Goal: Check status: Check status

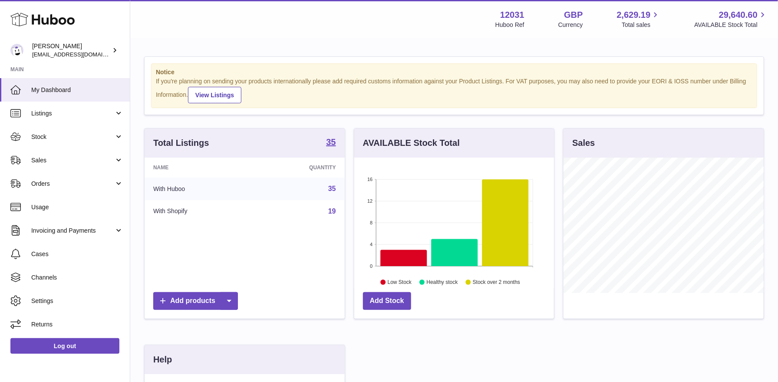
scroll to position [135, 200]
click at [67, 136] on span "Stock" at bounding box center [72, 137] width 83 height 8
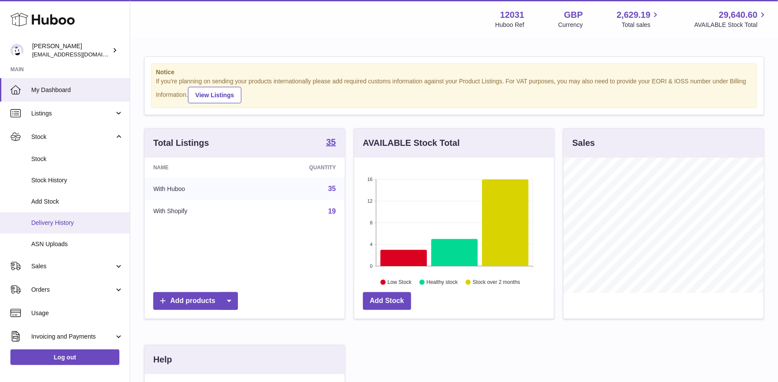
click at [64, 220] on span "Delivery History" at bounding box center [77, 223] width 92 height 8
click at [50, 219] on span "Delivery History" at bounding box center [77, 223] width 92 height 8
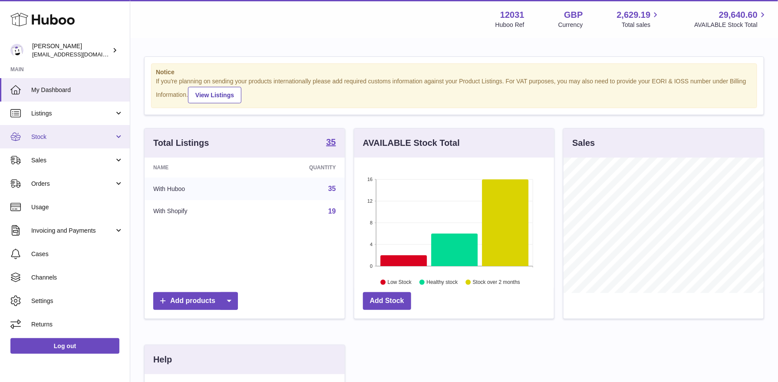
scroll to position [135, 200]
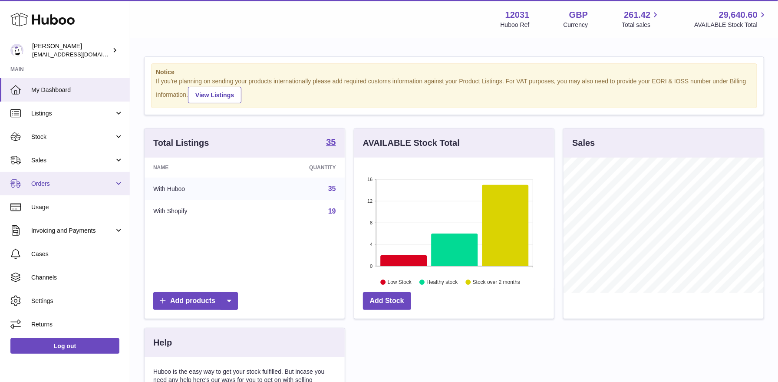
scroll to position [135, 200]
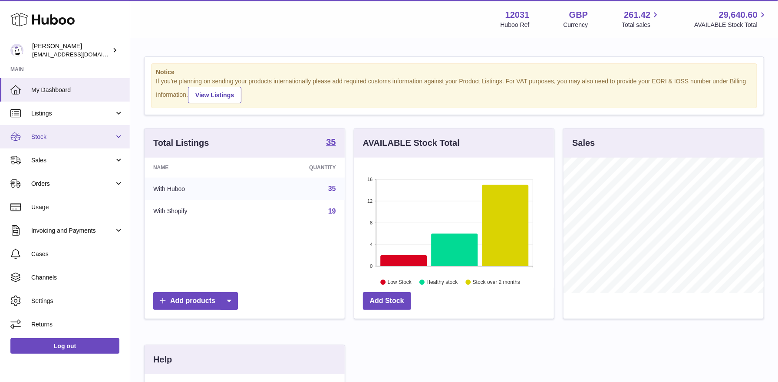
click at [62, 140] on span "Stock" at bounding box center [72, 137] width 83 height 8
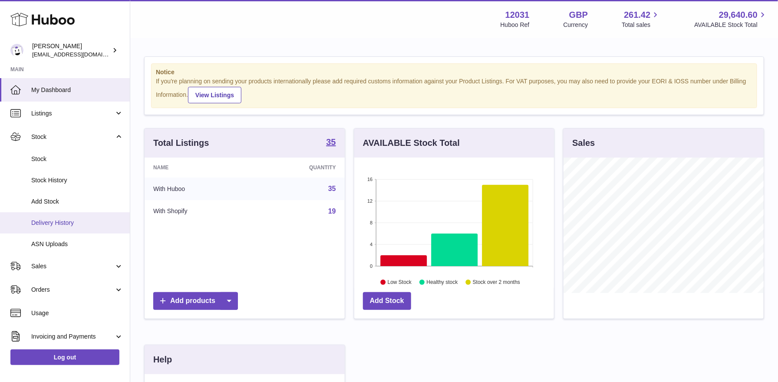
click at [52, 223] on span "Delivery History" at bounding box center [77, 223] width 92 height 8
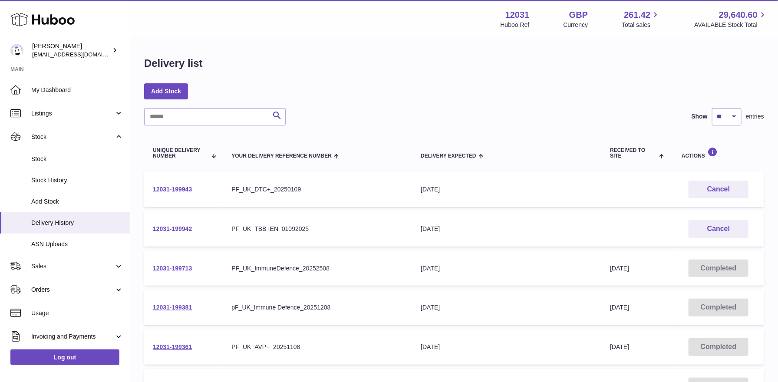
click at [183, 229] on link "12031-199942" at bounding box center [172, 228] width 39 height 7
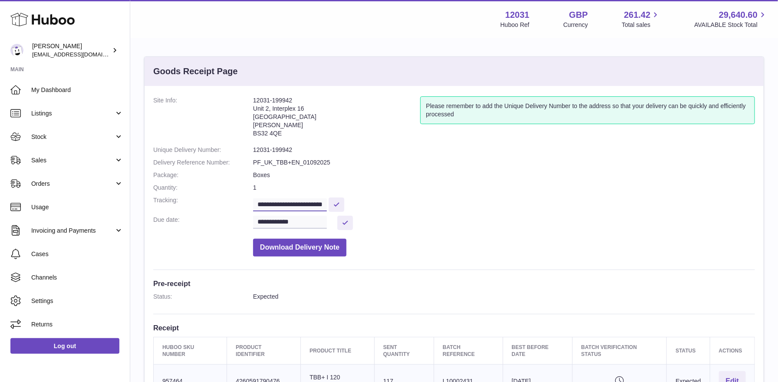
scroll to position [0, 13]
drag, startPoint x: 298, startPoint y: 203, endPoint x: 351, endPoint y: 210, distance: 53.0
click at [351, 210] on dd "**********" at bounding box center [504, 203] width 502 height 15
